Goal: Task Accomplishment & Management: Manage account settings

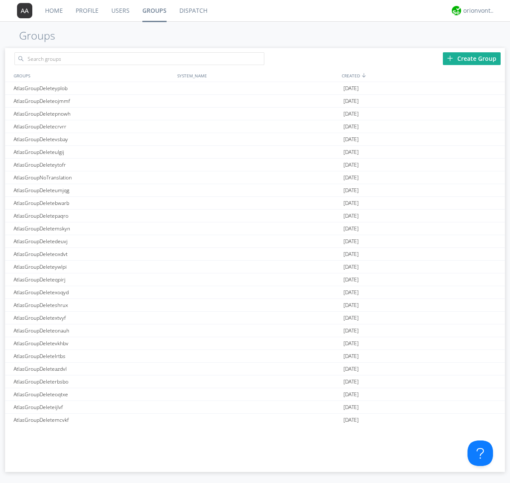
click at [472, 58] on div "Create Group" at bounding box center [472, 58] width 58 height 13
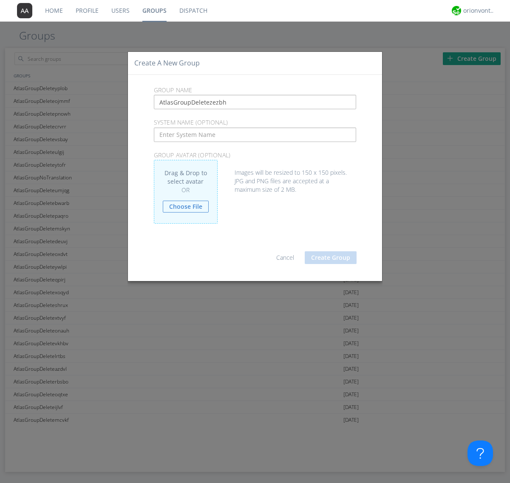
type input "AtlasGroupDeletezezbh"
click at [331, 257] on button "Create Group" at bounding box center [331, 257] width 52 height 13
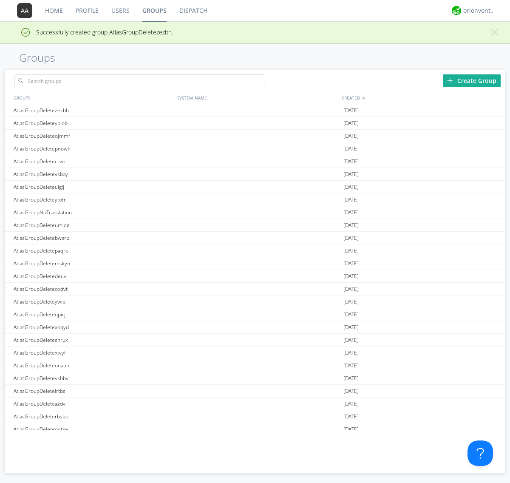
click at [154, 11] on link "Groups" at bounding box center [154, 10] width 37 height 21
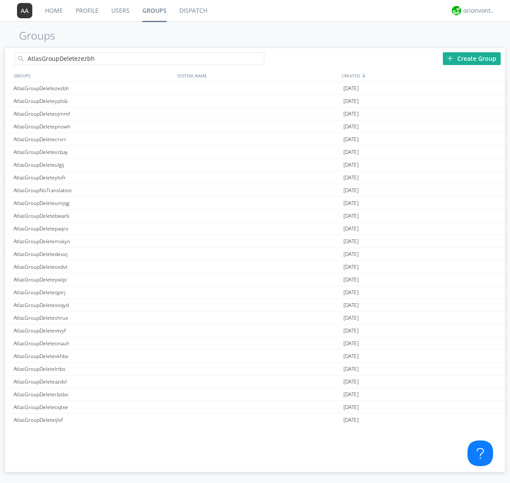
type input "AtlasGroupDeletezezbh"
click at [93, 88] on div "AtlasGroupDeletezezbh" at bounding box center [93, 88] width 164 height 12
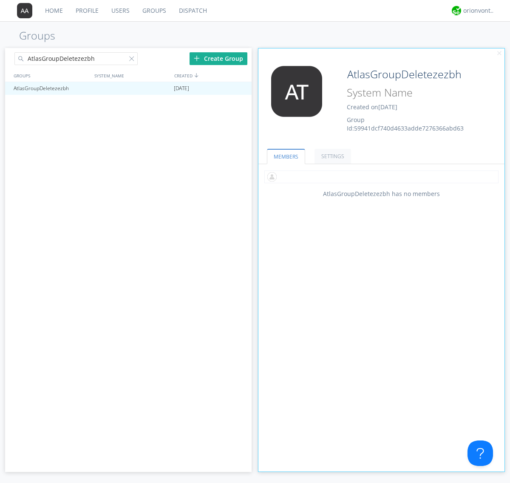
click at [381, 176] on input "text" at bounding box center [381, 176] width 234 height 13
type input "automation+atlas0005+org2"
click at [379, 176] on input "text" at bounding box center [381, 176] width 234 height 13
type input "automation+atlas0004+org2"
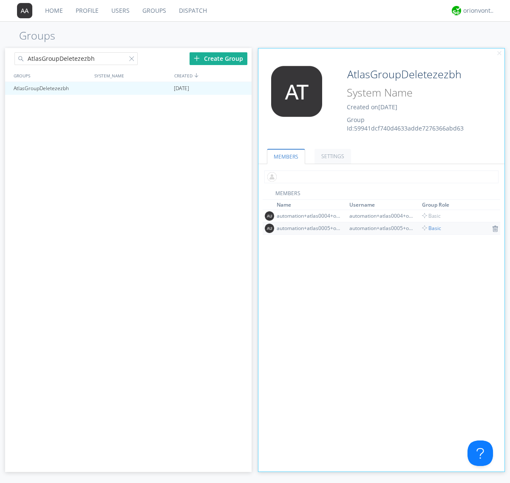
click at [379, 176] on input "text" at bounding box center [381, 176] width 234 height 13
click at [429, 228] on span "Basic" at bounding box center [431, 227] width 19 height 7
click at [379, 176] on input "text" at bounding box center [381, 176] width 234 height 13
click at [429, 215] on span "Basic" at bounding box center [431, 215] width 19 height 7
click at [240, 88] on div at bounding box center [241, 88] width 8 height 7
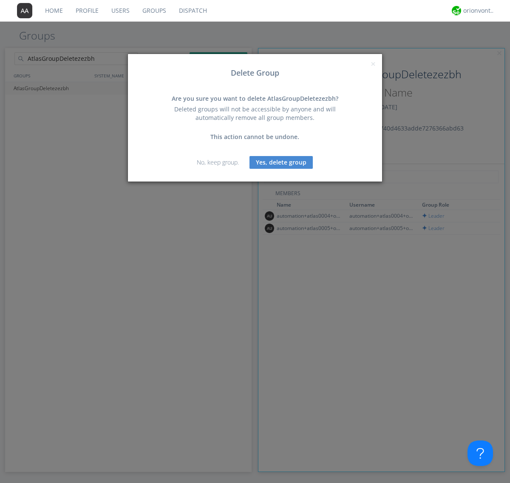
click at [281, 162] on button "Yes, delete group" at bounding box center [280, 162] width 63 height 13
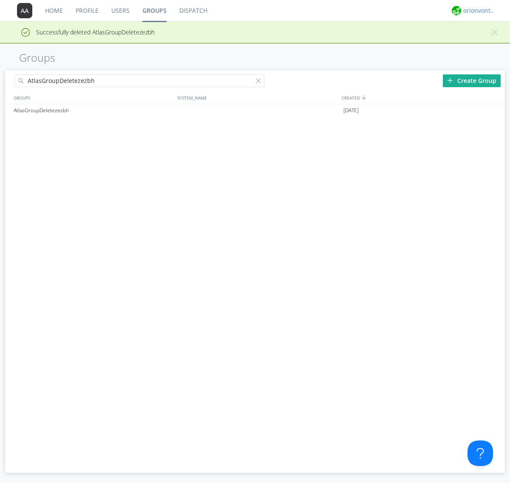
click at [477, 11] on div "orionvontas+atlas+automation+org2" at bounding box center [479, 10] width 32 height 8
